Goal: Transaction & Acquisition: Purchase product/service

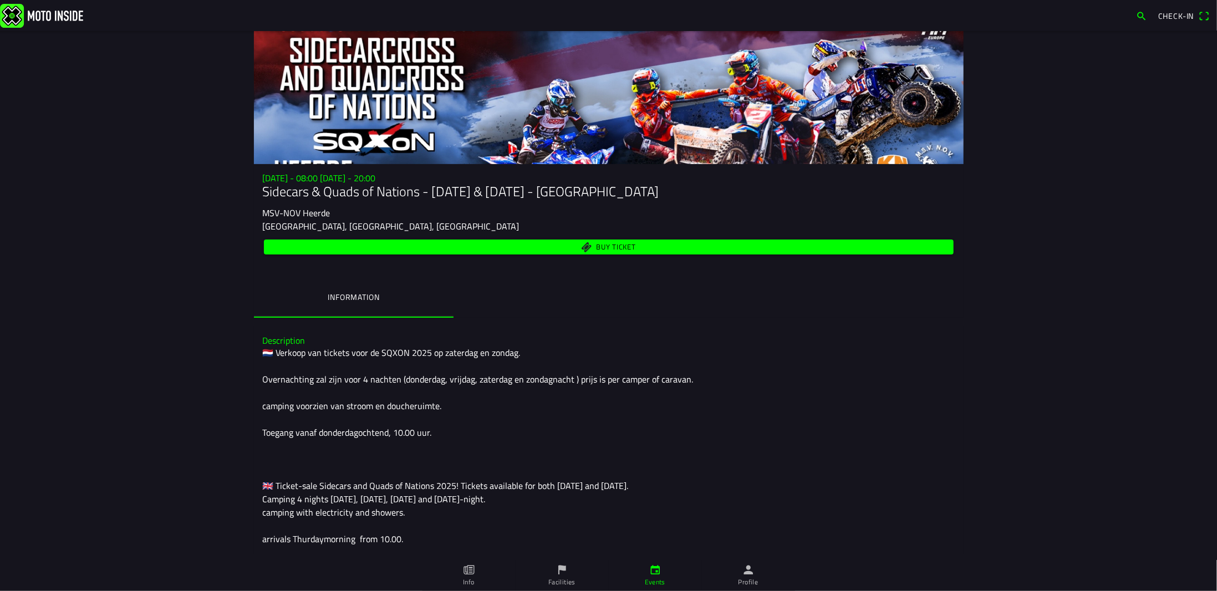
scroll to position [111, 0]
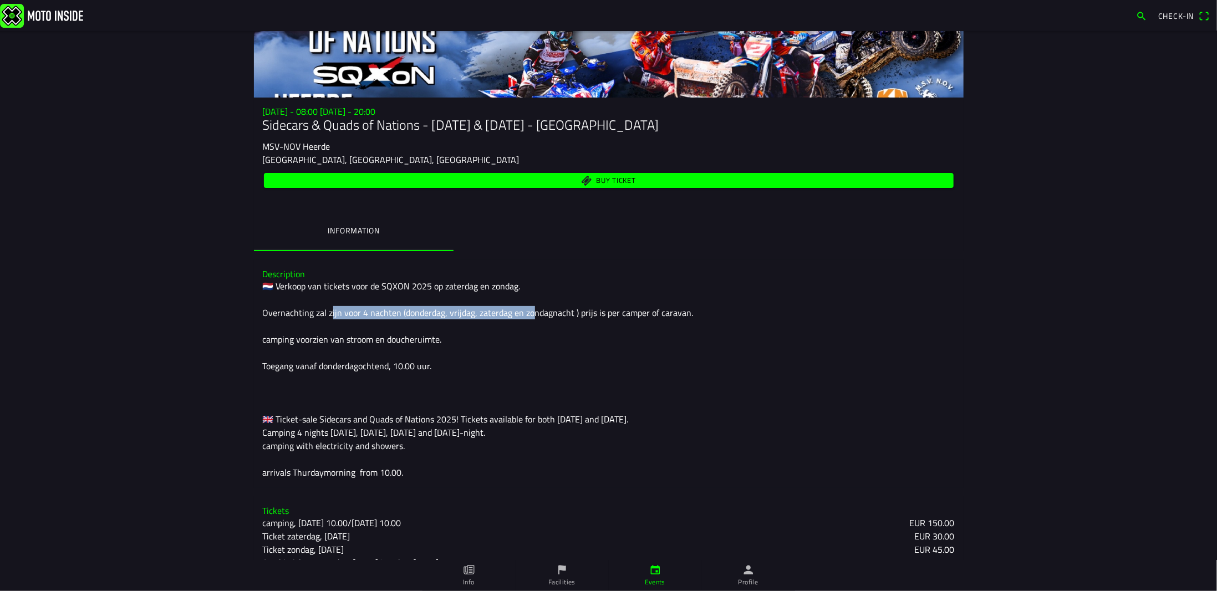
drag, startPoint x: 322, startPoint y: 314, endPoint x: 521, endPoint y: 315, distance: 199.6
click at [521, 315] on div "🇳🇱 Verkoop van tickets voor de SQXON 2025 op zaterdag en zondag. Overnachting z…" at bounding box center [609, 379] width 692 height 200
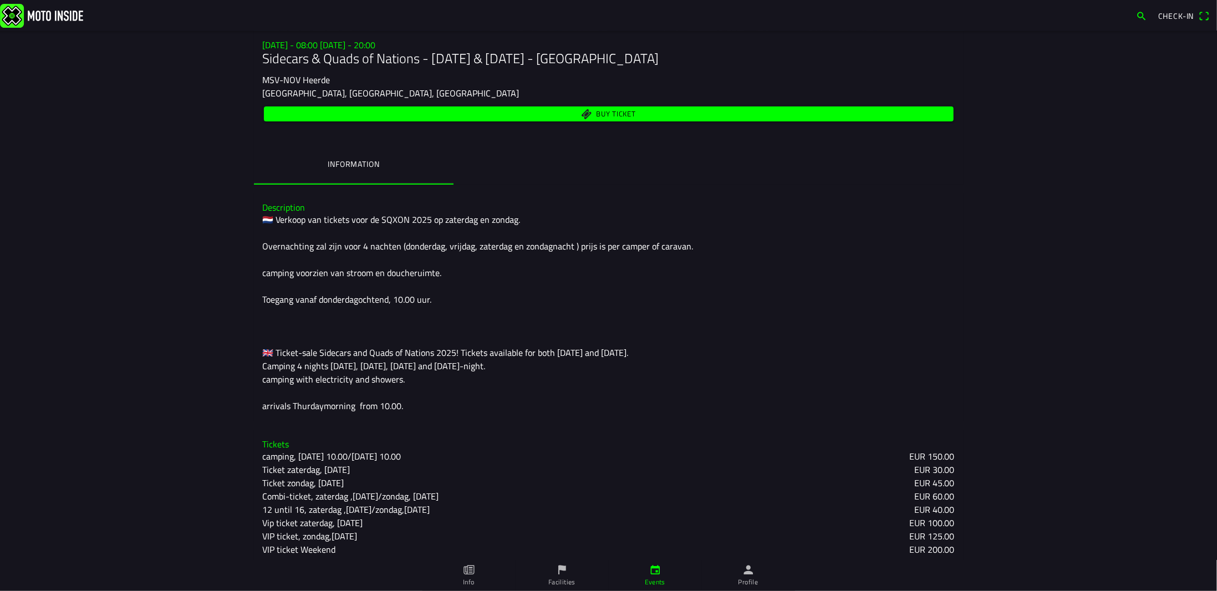
scroll to position [182, 0]
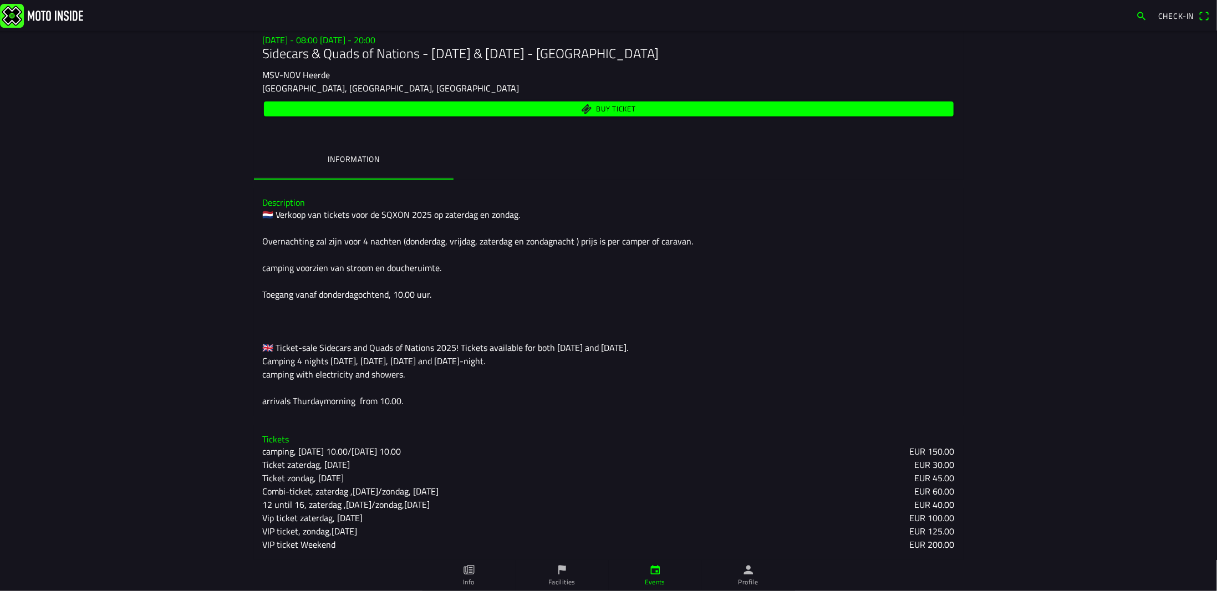
click at [0, 0] on slot "VIP ticket Weekend" at bounding box center [0, 0] width 0 height 0
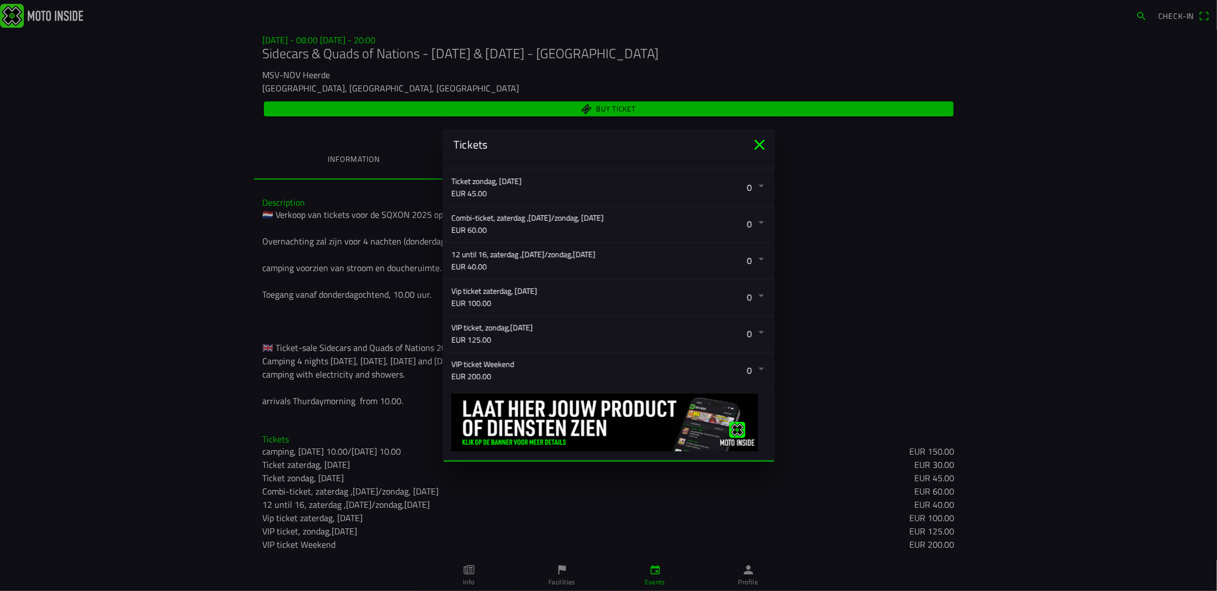
scroll to position [288, 0]
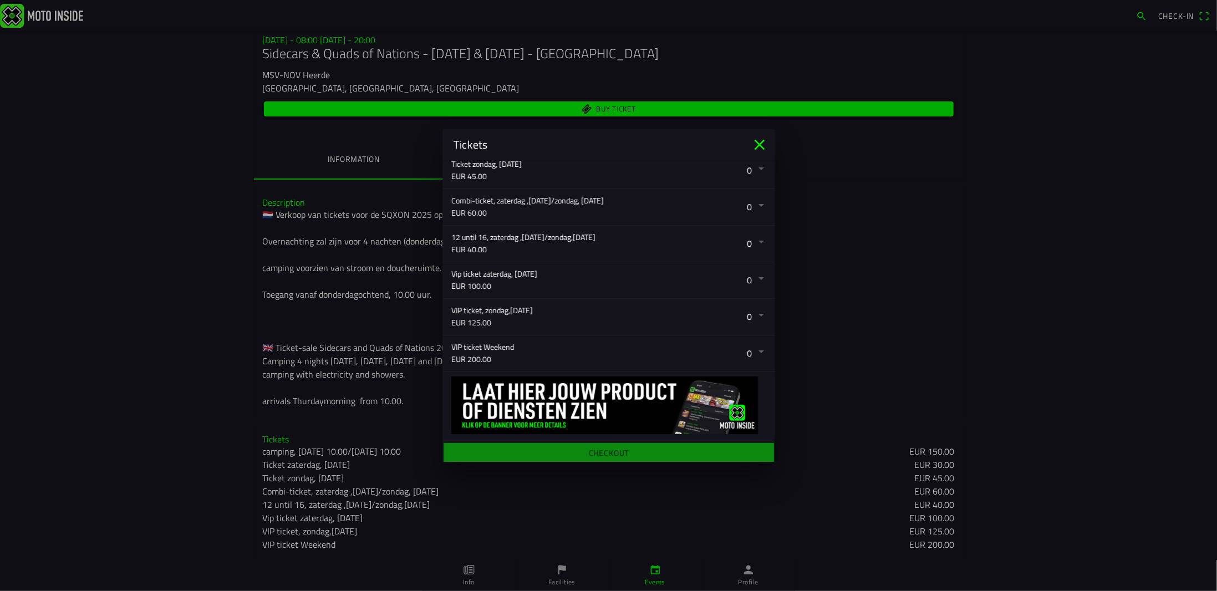
click at [486, 342] on button "button" at bounding box center [613, 353] width 324 height 36
click at [758, 141] on icon "close" at bounding box center [760, 145] width 18 height 18
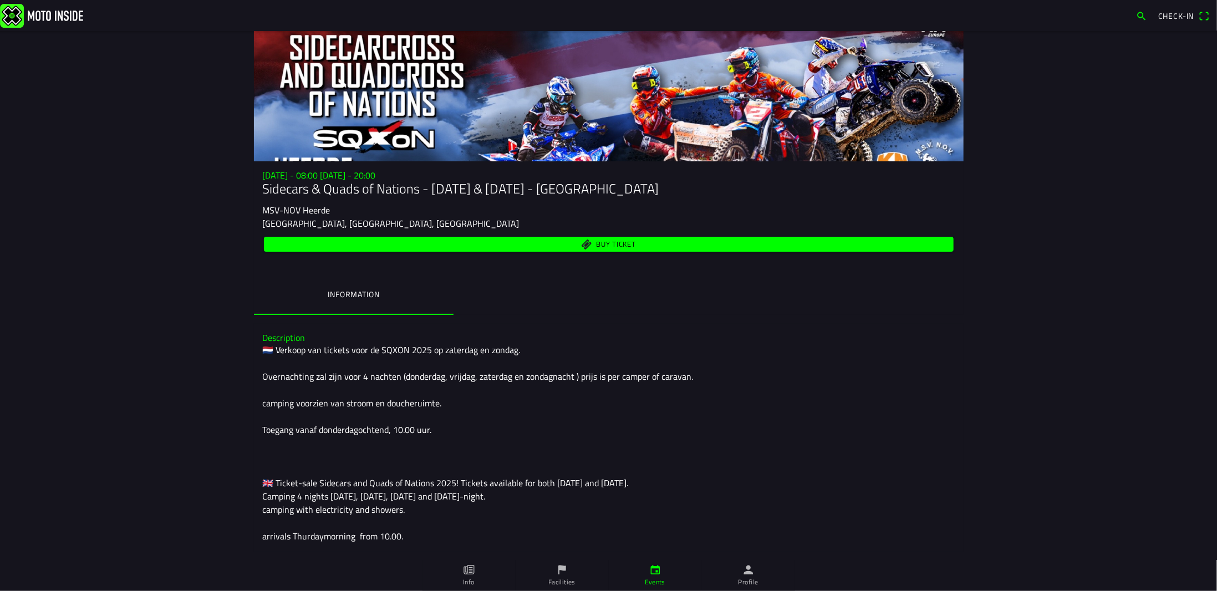
scroll to position [0, 0]
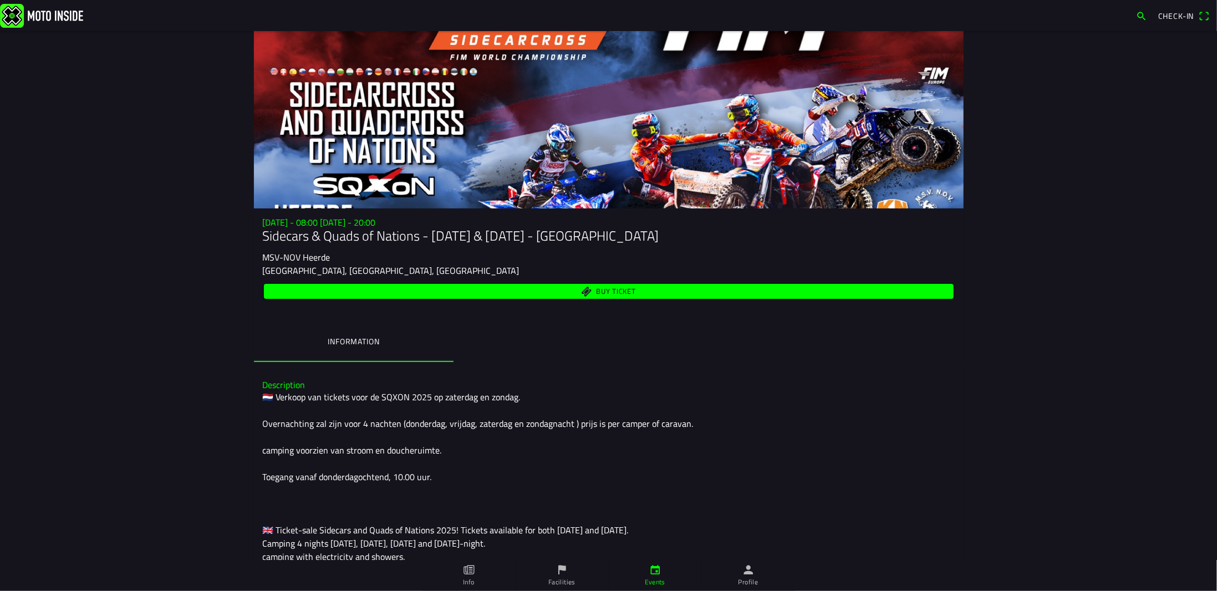
click at [596, 291] on span "Buy ticket" at bounding box center [616, 291] width 40 height 7
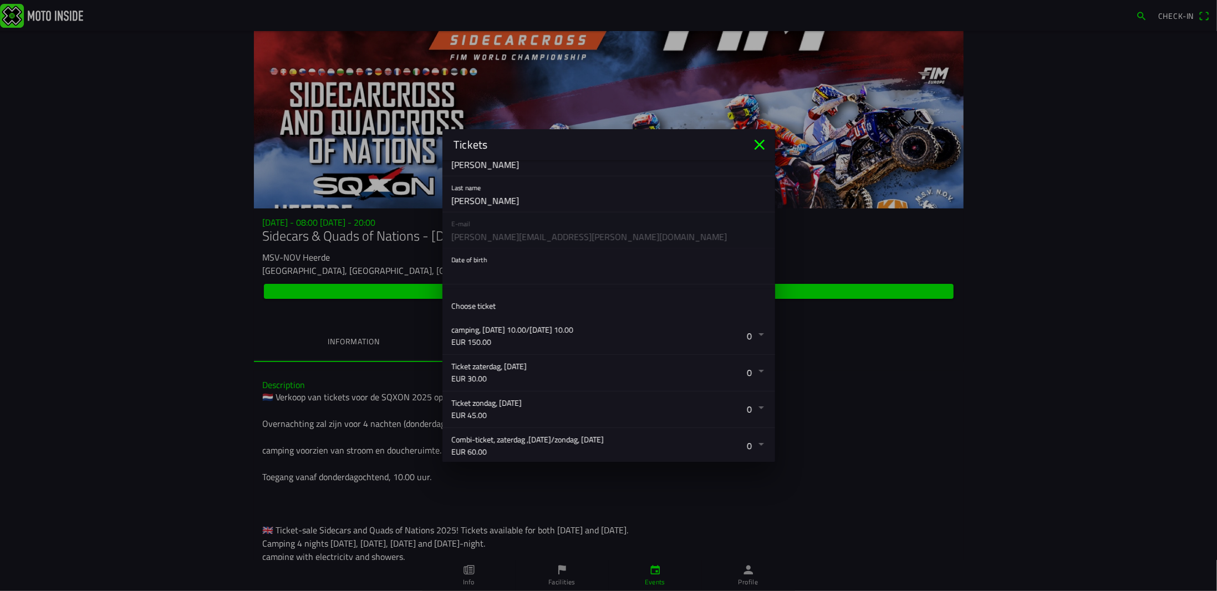
scroll to position [111, 0]
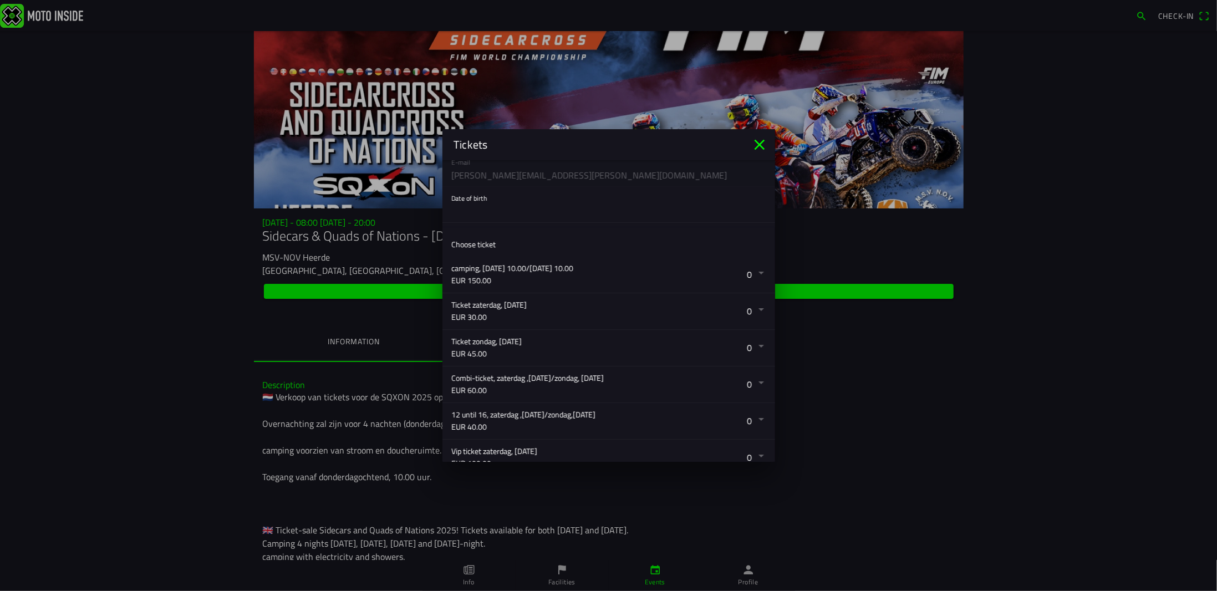
click at [750, 344] on button "button" at bounding box center [613, 348] width 324 height 36
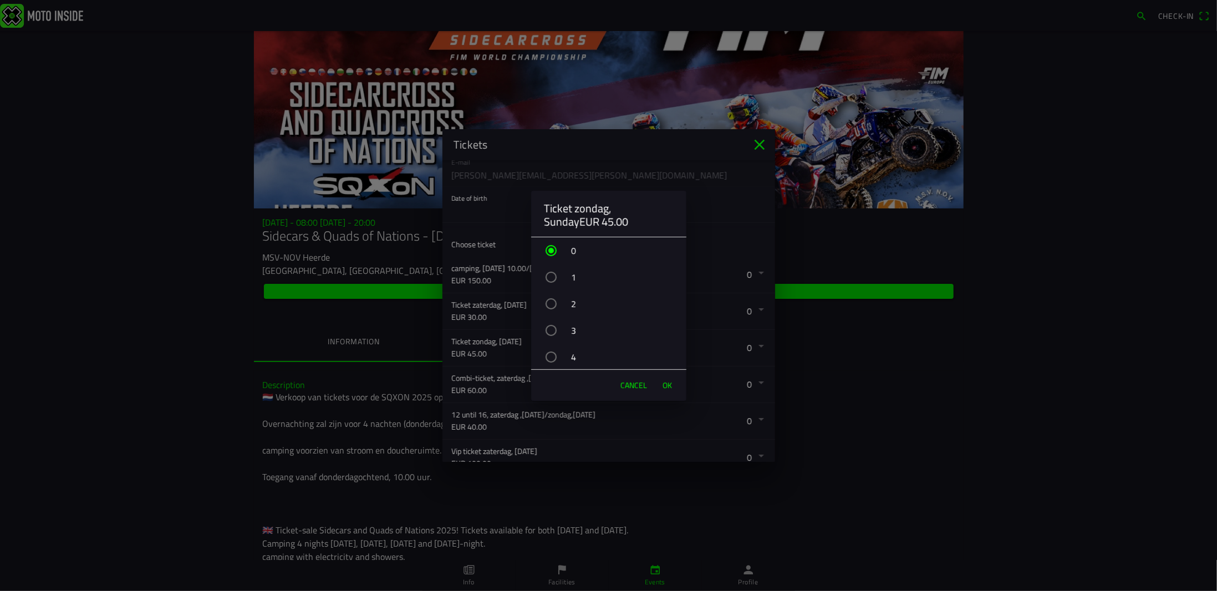
click at [549, 275] on div "button" at bounding box center [551, 277] width 11 height 11
click at [665, 382] on span "OK" at bounding box center [667, 385] width 9 height 11
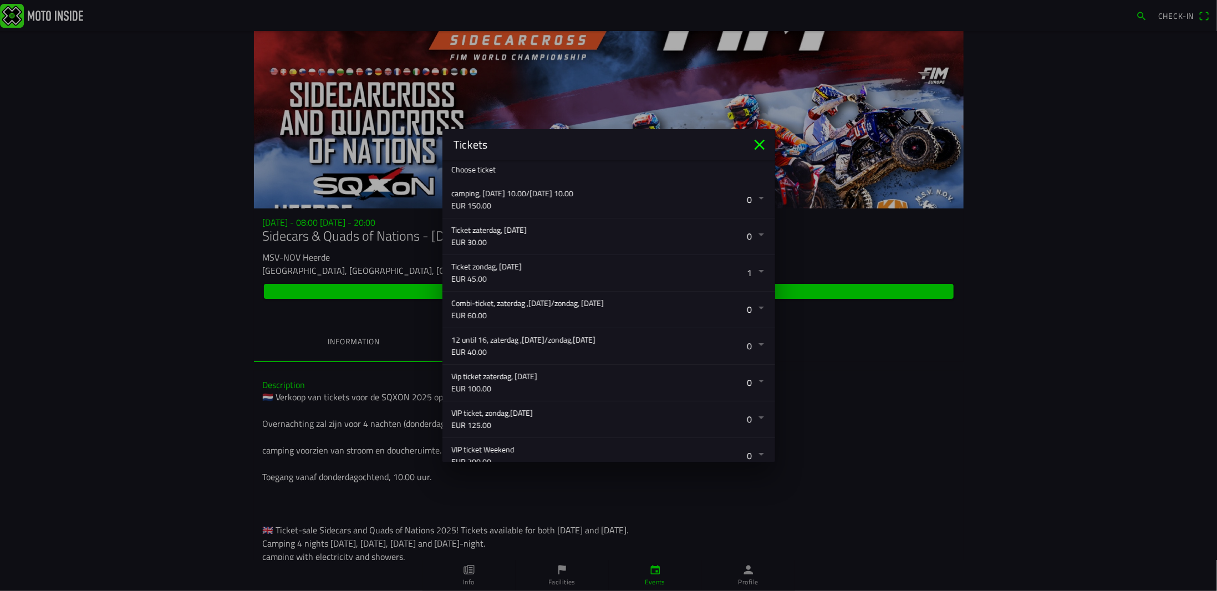
scroll to position [288, 0]
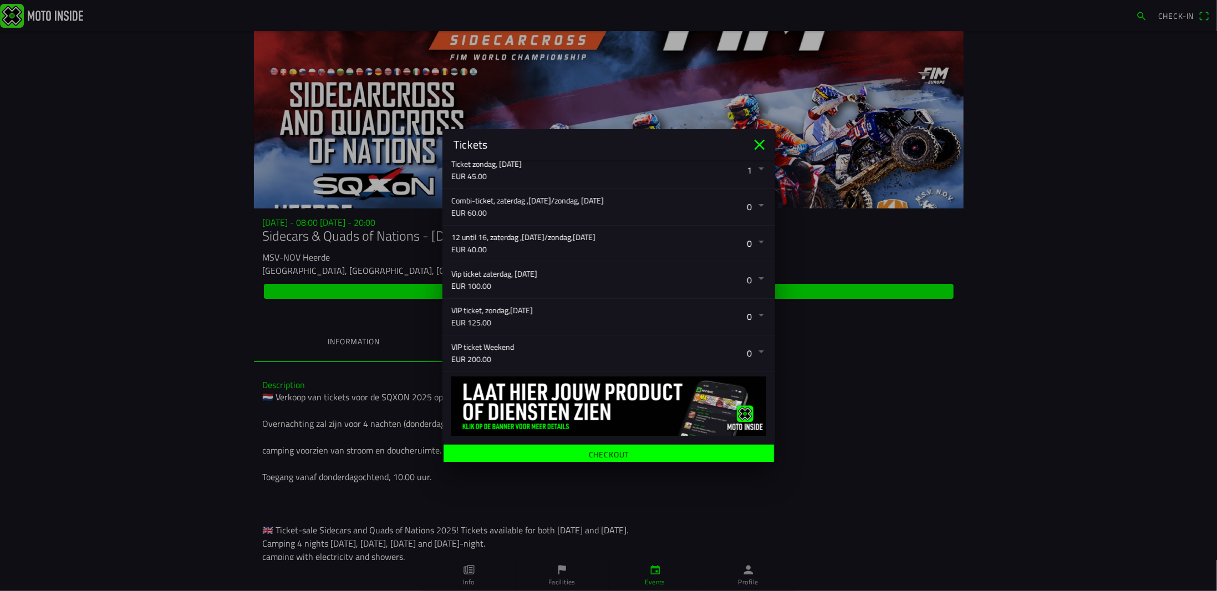
click at [617, 451] on ion-label "Checkout" at bounding box center [608, 455] width 40 height 8
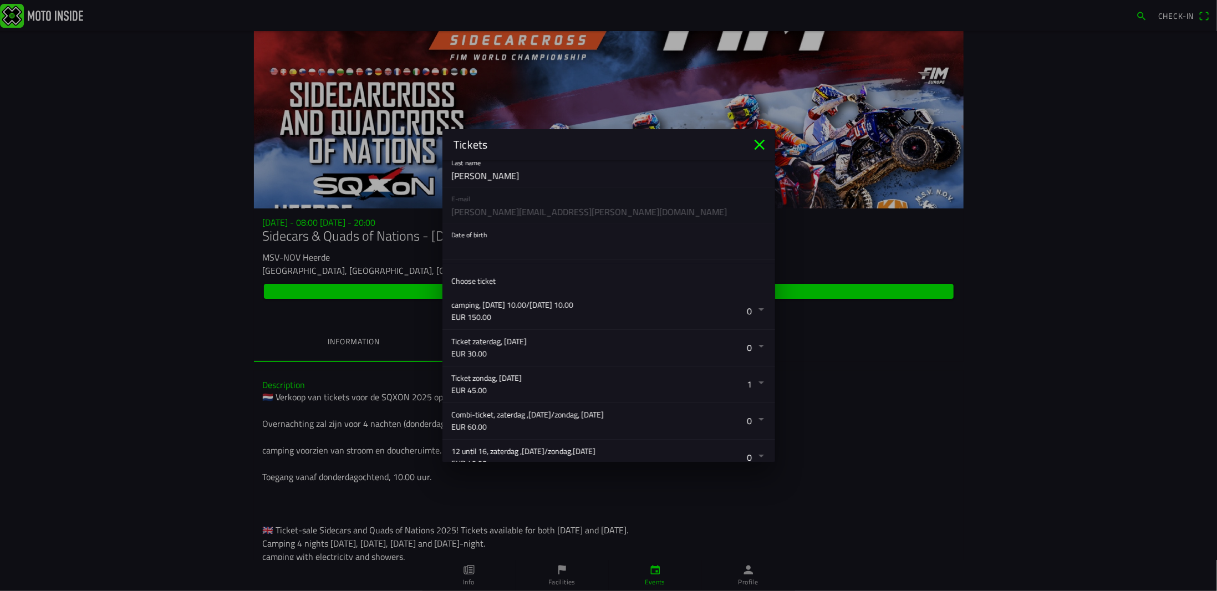
scroll to position [0, 0]
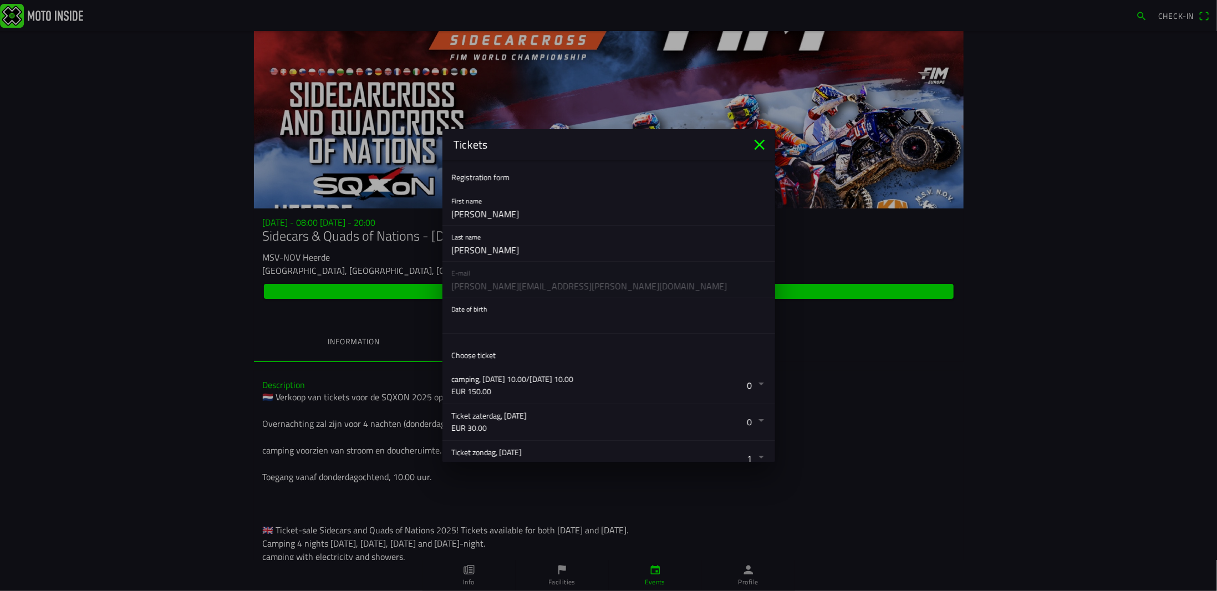
click at [491, 322] on button "button" at bounding box center [613, 315] width 324 height 35
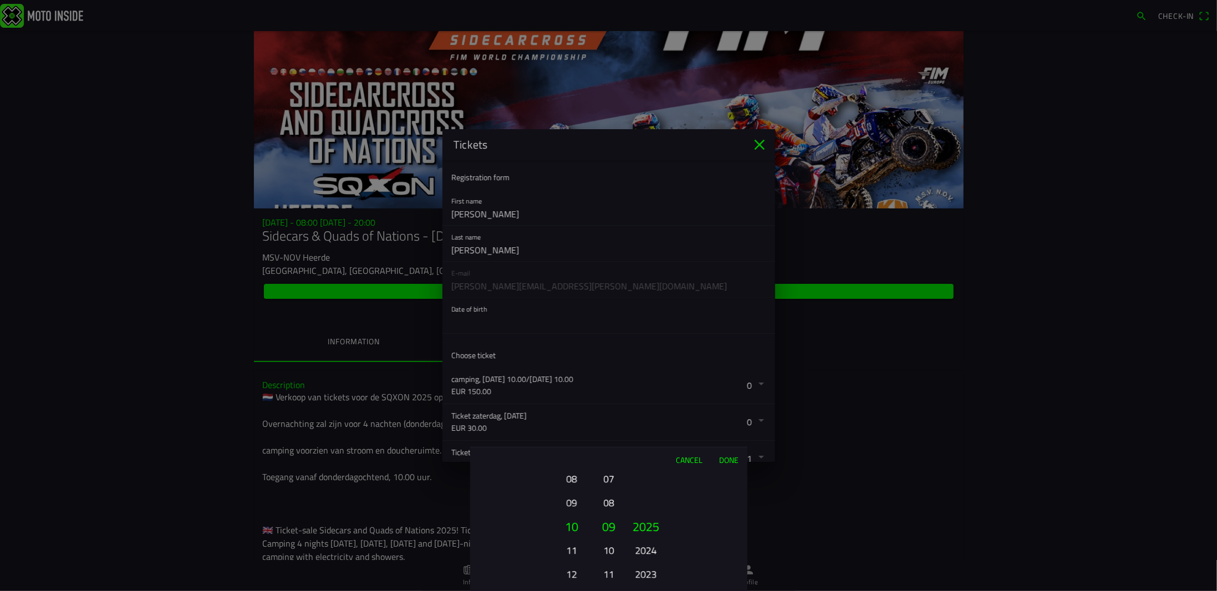
click at [610, 547] on button "10" at bounding box center [609, 550] width 16 height 19
drag, startPoint x: 645, startPoint y: 570, endPoint x: 653, endPoint y: 485, distance: 85.2
click at [653, 489] on button "2023" at bounding box center [645, 498] width 30 height 19
drag, startPoint x: 651, startPoint y: 557, endPoint x: 641, endPoint y: 458, distance: 98.6
click at [640, 457] on div "Cancel Done 01 02 03 04 05 06 07 08 09 10 11 12 13 14 15 16 17 18 19 20 21 22 2…" at bounding box center [608, 519] width 277 height 144
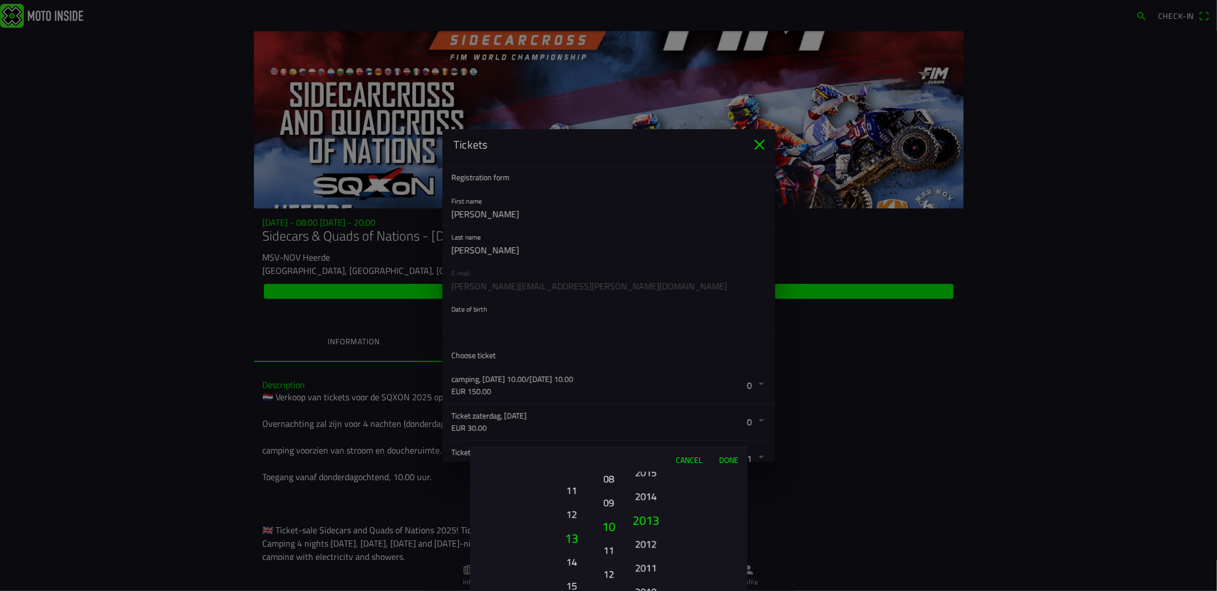
drag, startPoint x: 570, startPoint y: 563, endPoint x: 570, endPoint y: 496, distance: 66.5
click at [573, 482] on ion-picker-column "01 02 03 04 05 06 07 08 09 10 11 12 13 14 15 16 17 18 19 20 21 22 23 24 25 26 2…" at bounding box center [532, 531] width 125 height 119
drag, startPoint x: 571, startPoint y: 543, endPoint x: 578, endPoint y: 474, distance: 69.6
click at [578, 483] on button "16" at bounding box center [571, 483] width 30 height 19
click at [568, 546] on button "21" at bounding box center [571, 550] width 30 height 19
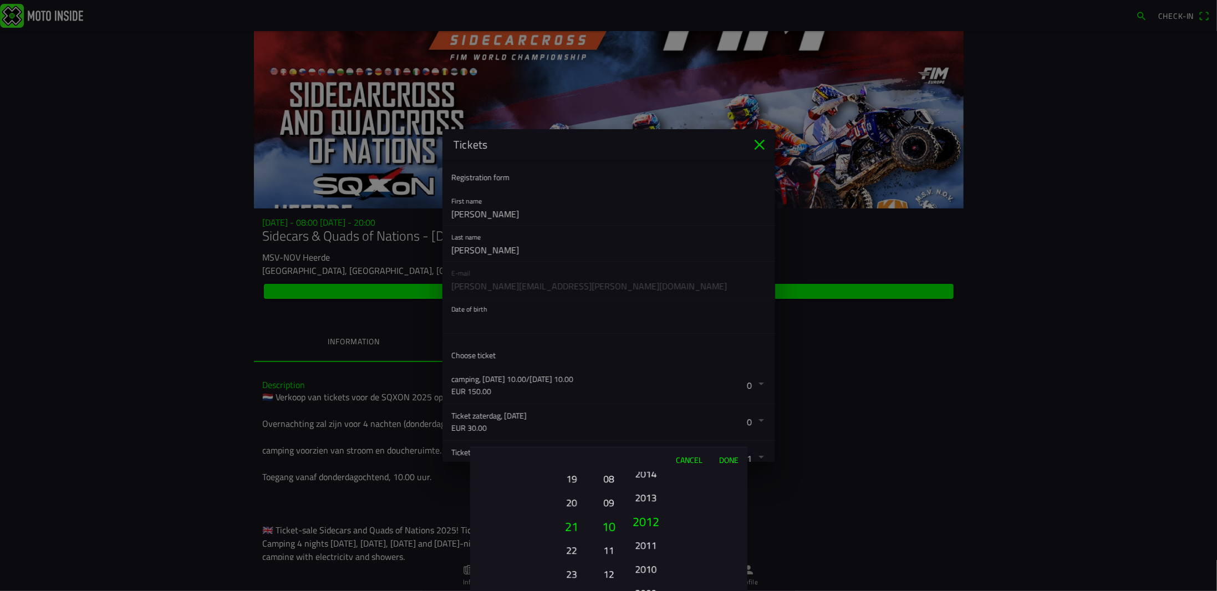
drag, startPoint x: 652, startPoint y: 559, endPoint x: 664, endPoint y: 460, distance: 100.0
click at [660, 469] on div "Cancel Done 01 02 03 04 05 06 07 08 09 10 11 12 13 14 15 16 17 18 19 20 21 22 2…" at bounding box center [608, 519] width 277 height 144
drag, startPoint x: 650, startPoint y: 561, endPoint x: 655, endPoint y: 463, distance: 97.7
click at [649, 471] on div "Cancel Done 01 02 03 04 05 06 07 08 09 10 11 12 13 14 15 16 17 18 19 20 21 22 2…" at bounding box center [608, 519] width 277 height 144
drag, startPoint x: 648, startPoint y: 568, endPoint x: 651, endPoint y: 507, distance: 61.1
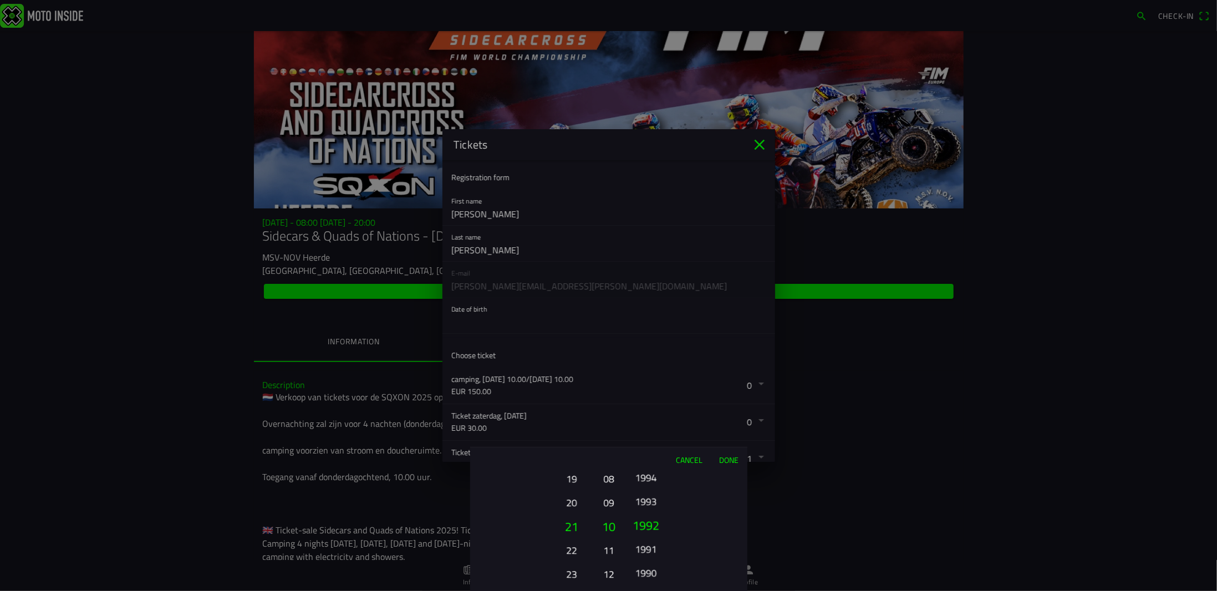
click at [651, 507] on ion-picker-column "2025 2024 2023 2022 2021 2020 2019 2018 2017 2016 2015 2014 2013 2012 2011 2010…" at bounding box center [685, 531] width 125 height 119
click at [648, 521] on button "1991" at bounding box center [646, 526] width 38 height 24
click at [728, 461] on button "Done" at bounding box center [729, 459] width 37 height 24
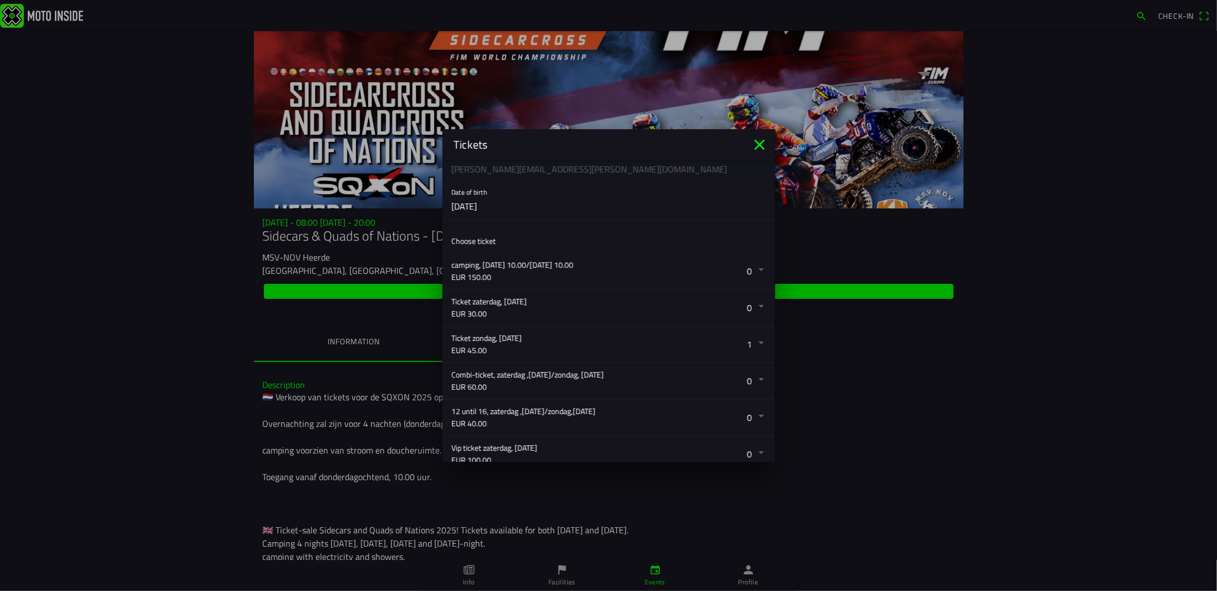
scroll to position [312, 0]
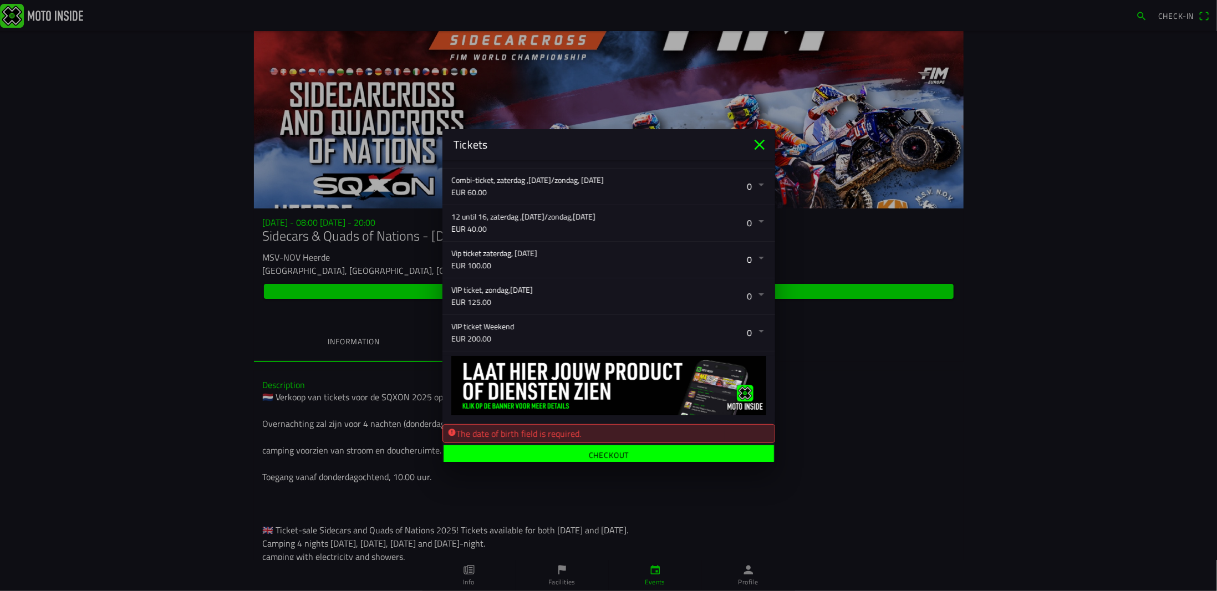
click at [609, 451] on ion-label "Checkout" at bounding box center [608, 455] width 40 height 8
